Goal: Submit feedback/report problem

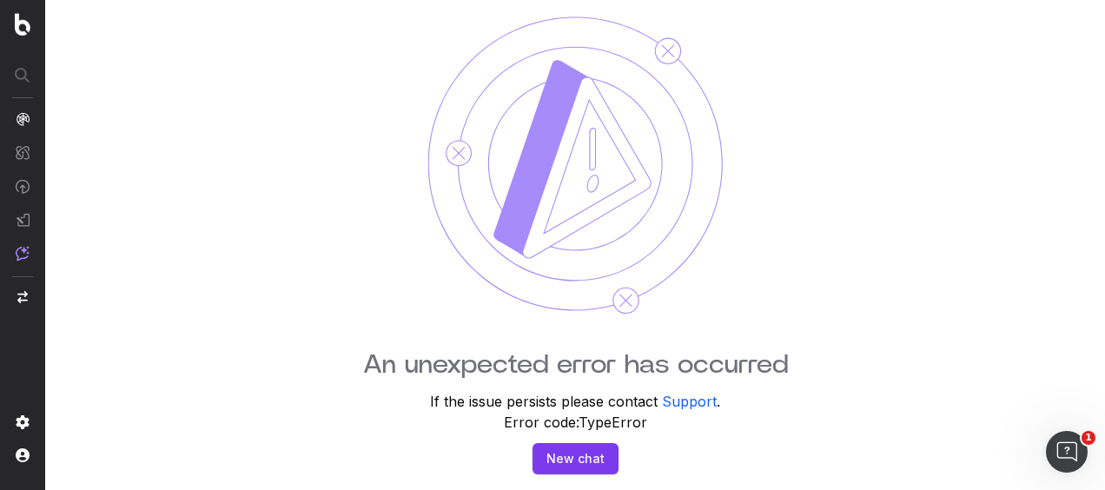
click at [213, 275] on div "An unexpected error has occurred If the issue persists please contact Support .…" at bounding box center [574, 245] width 1059 height 490
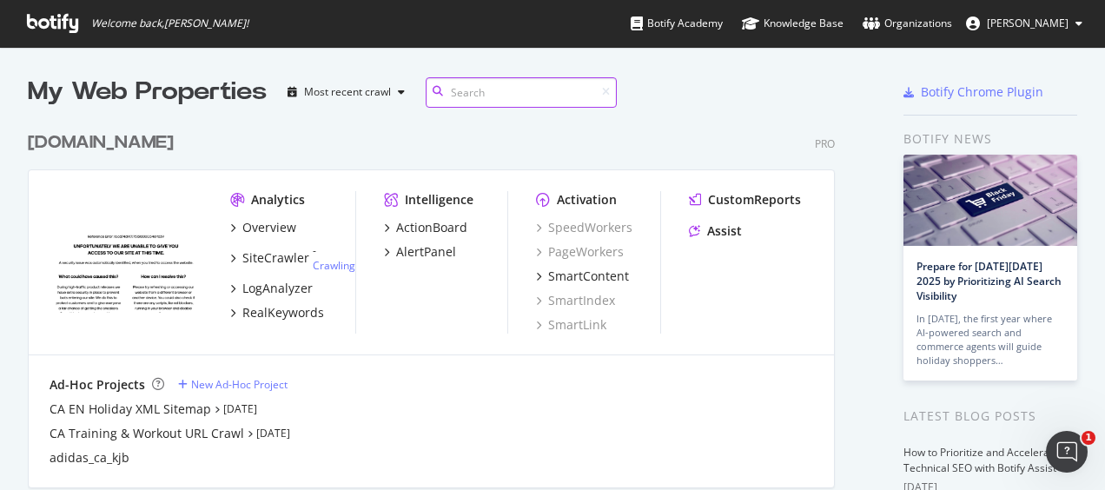
scroll to position [14, 14]
